Goal: Task Accomplishment & Management: Manage account settings

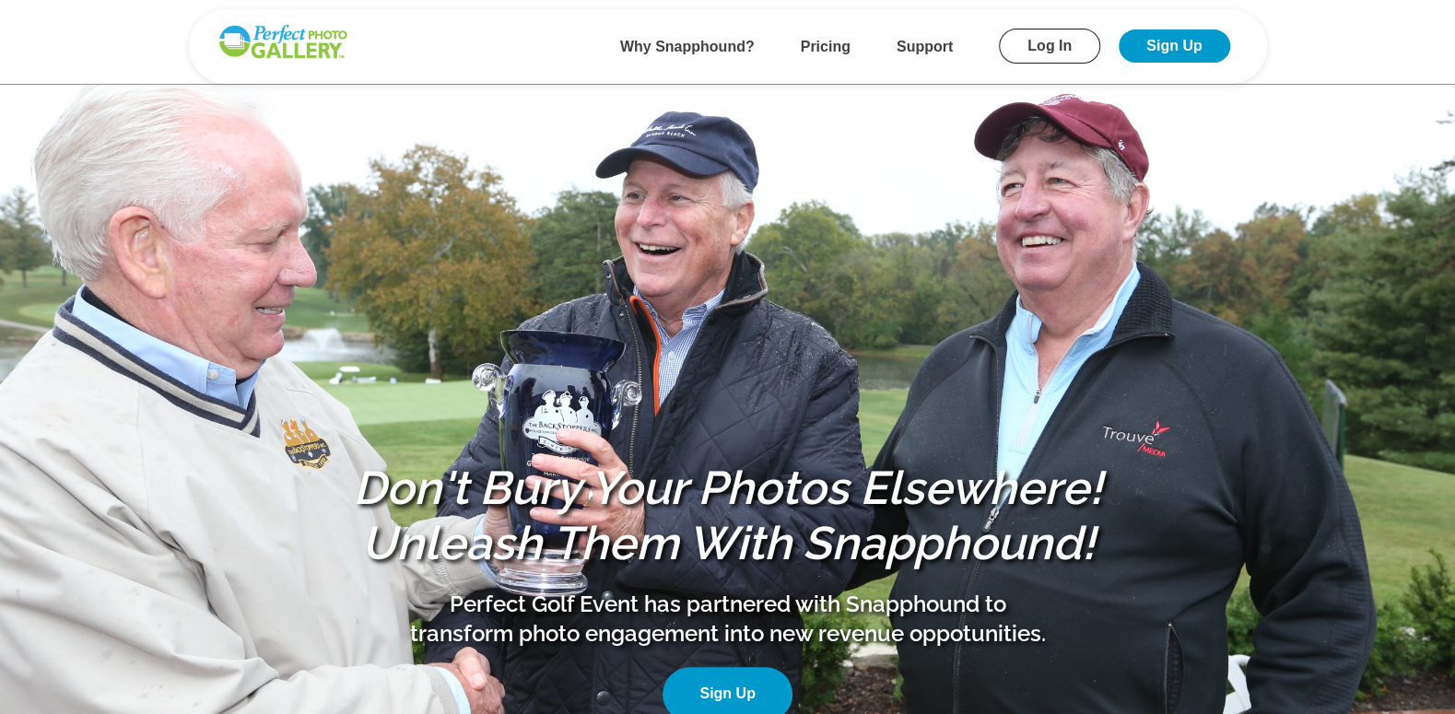
click at [1053, 47] on link "Log In" at bounding box center [1049, 46] width 101 height 35
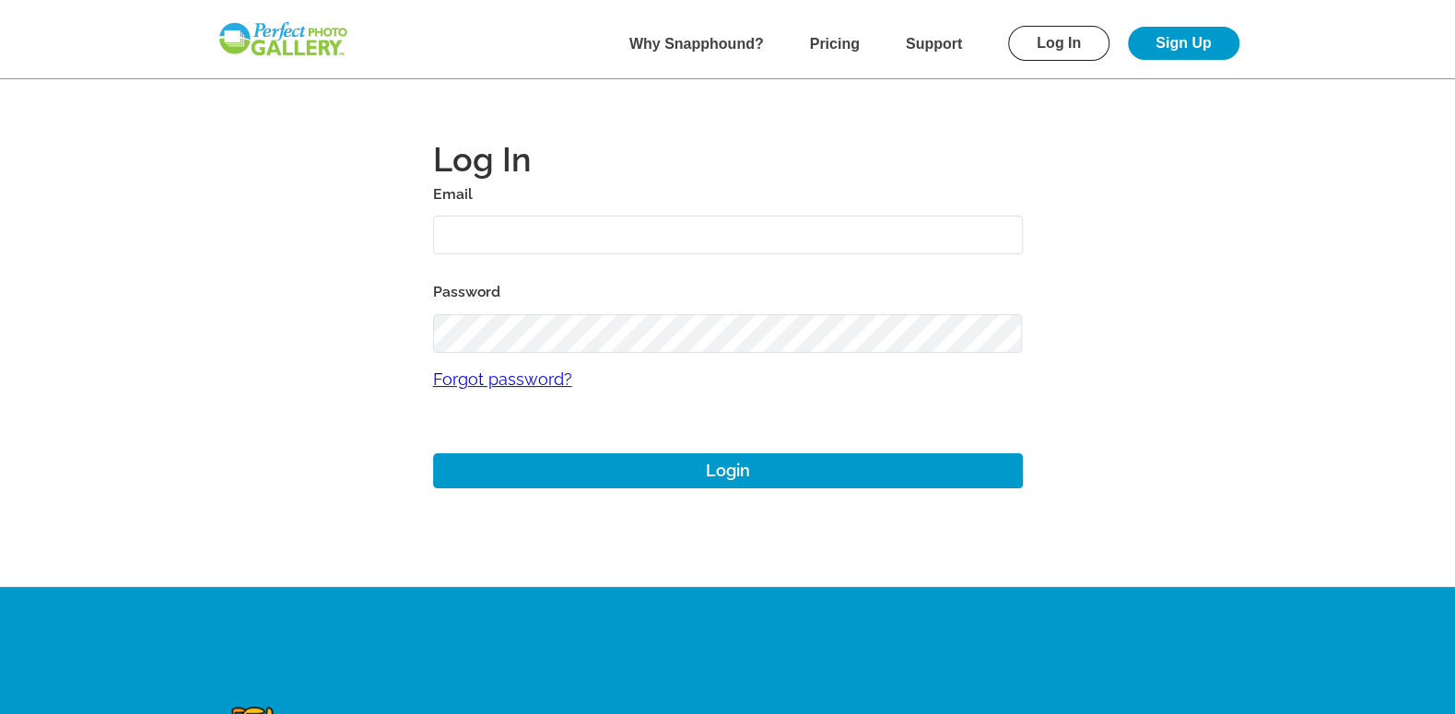
click at [522, 243] on input "text" at bounding box center [728, 236] width 590 height 40
type input "[EMAIL_ADDRESS][DOMAIN_NAME]"
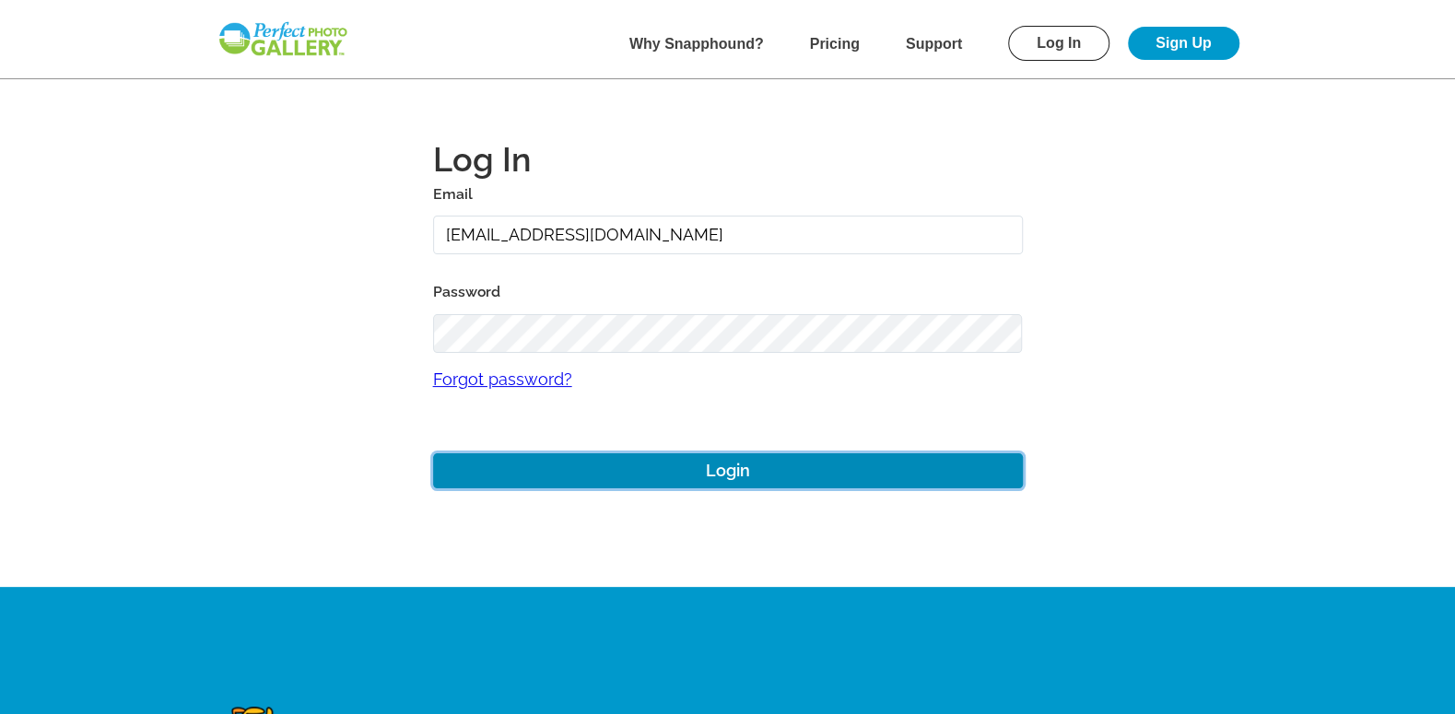
click at [721, 470] on button "Login" at bounding box center [728, 471] width 590 height 36
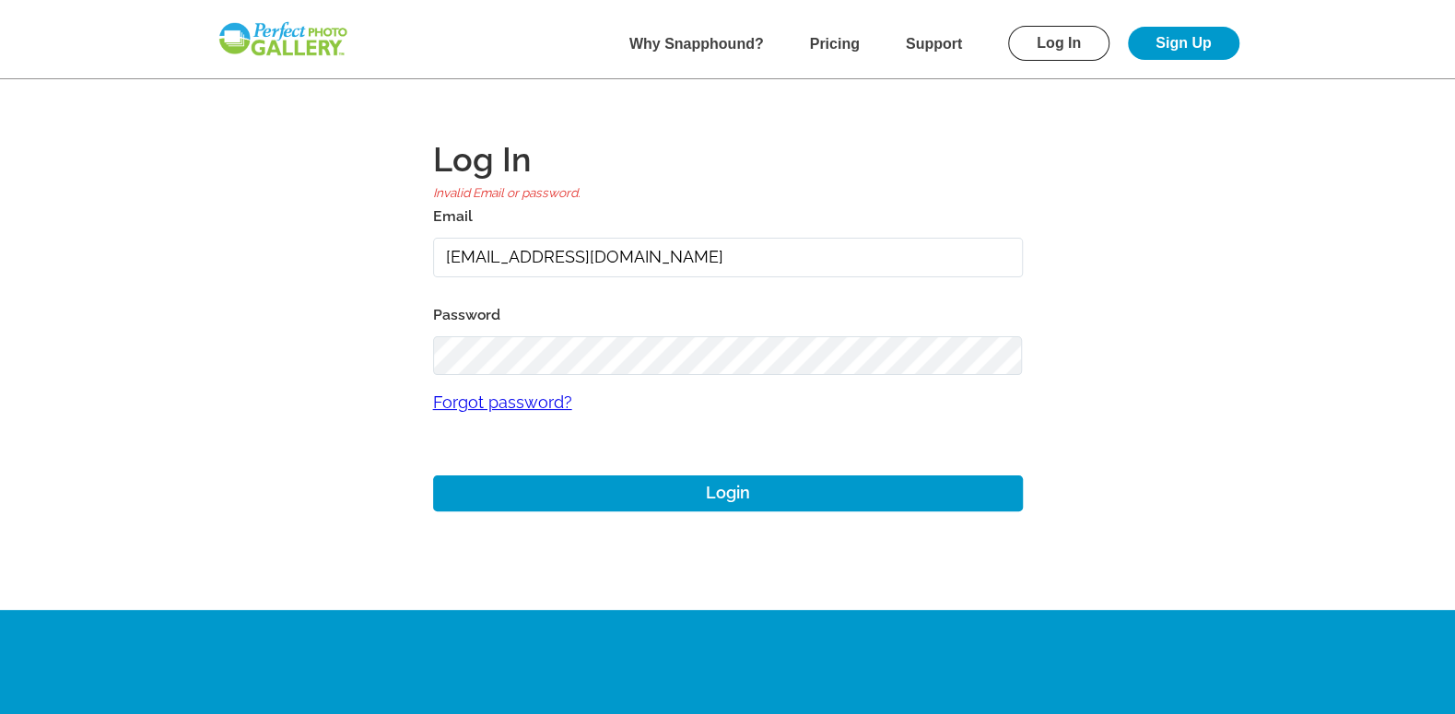
click at [1011, 139] on h1 "Log In" at bounding box center [728, 159] width 590 height 44
click at [841, 40] on b "Pricing" at bounding box center [835, 44] width 50 height 16
